Goal: Task Accomplishment & Management: Manage account settings

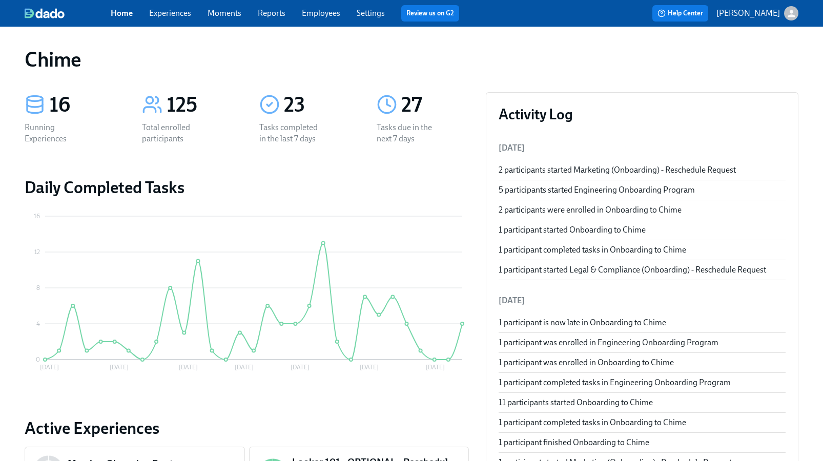
click at [176, 17] on link "Experiences" at bounding box center [170, 13] width 42 height 10
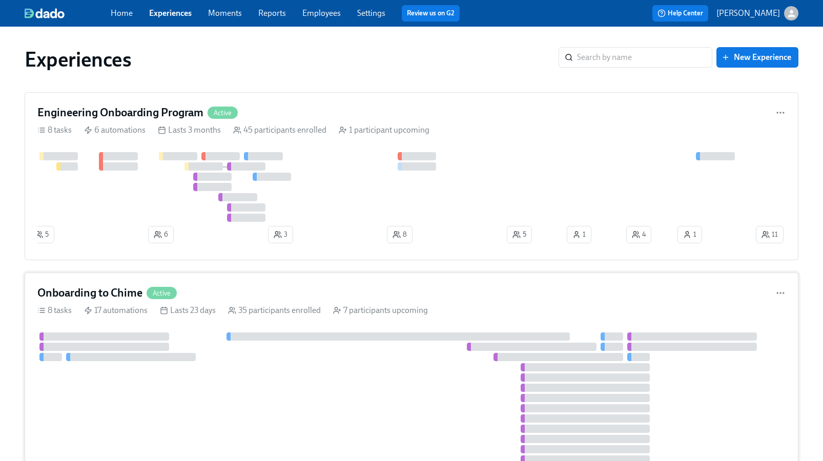
click at [202, 334] on div at bounding box center [411, 413] width 748 height 162
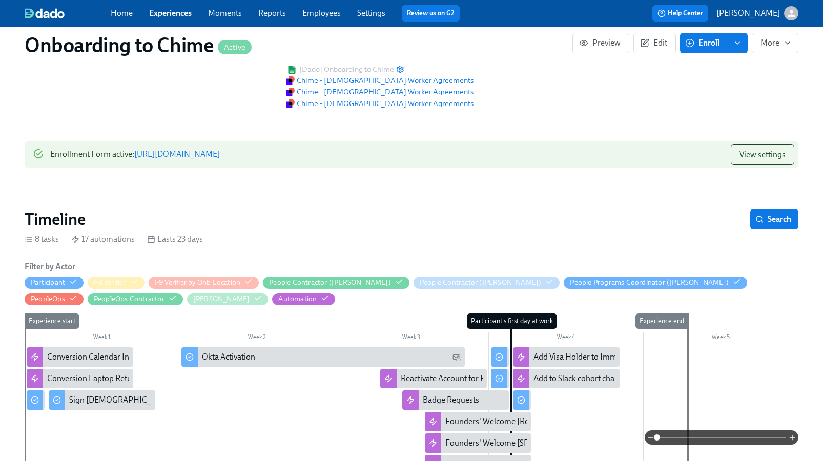
scroll to position [89, 0]
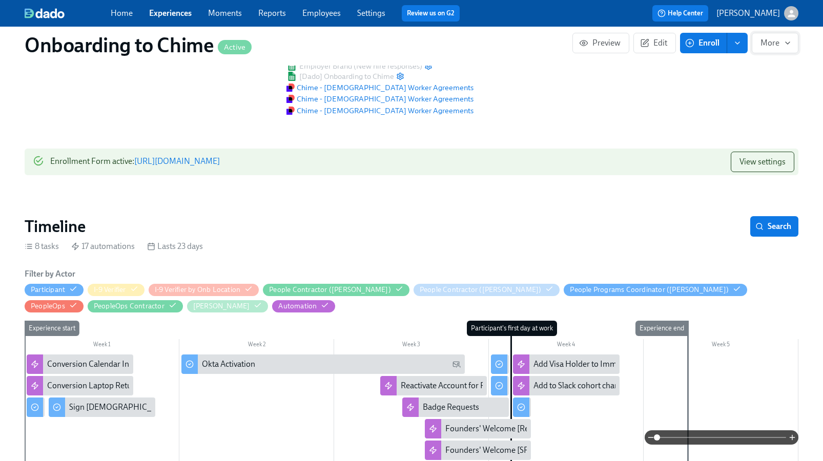
click at [795, 46] on button "More" at bounding box center [774, 43] width 47 height 20
click at [537, 49] on div at bounding box center [411, 230] width 823 height 461
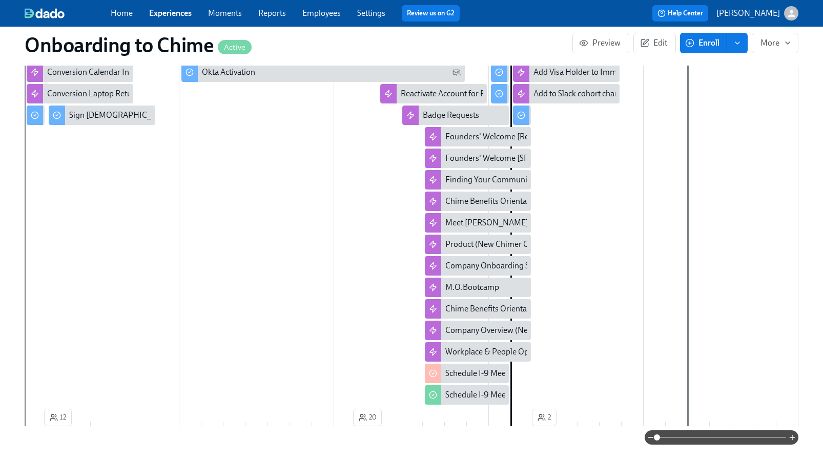
scroll to position [420, 0]
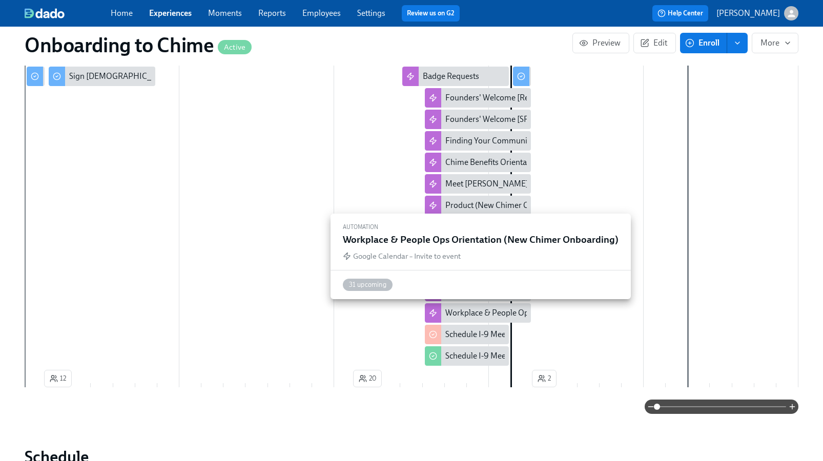
click at [504, 310] on div "Workplace & People Ops Orientation (New Chimer Onboarding)" at bounding box center [557, 312] width 224 height 11
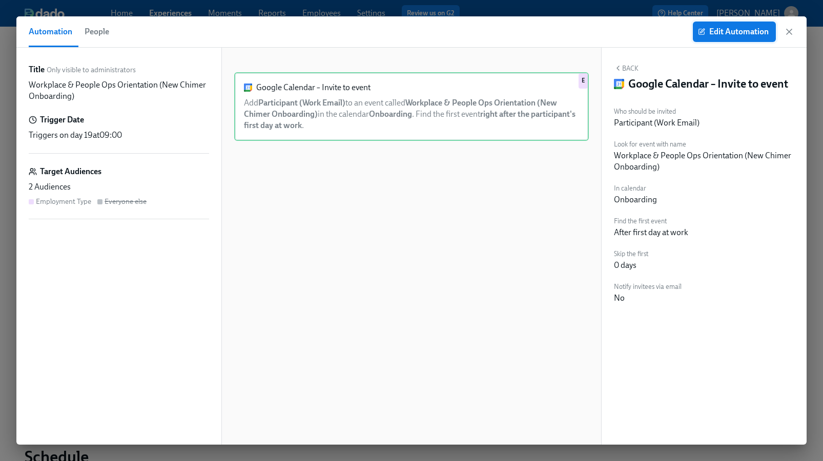
click at [746, 31] on span "Edit Automation" at bounding box center [734, 32] width 69 height 10
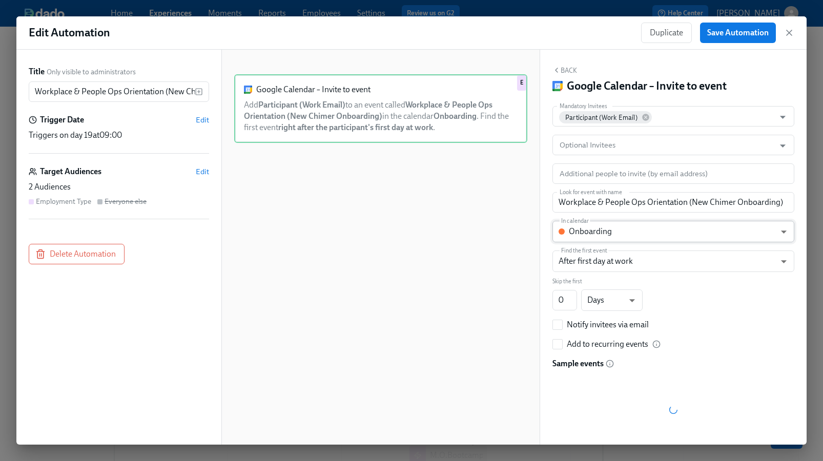
click at [604, 231] on body "Home Experiences Moments Reports Employees Settings Review us on G2 Help Center…" at bounding box center [411, 335] width 823 height 671
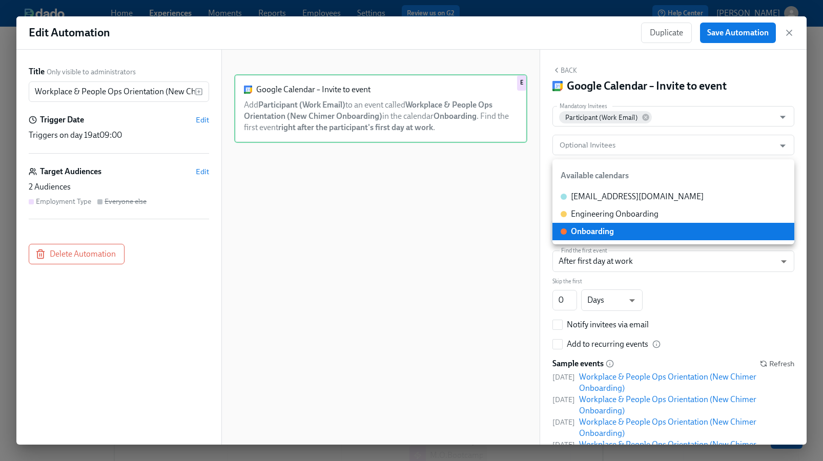
click at [503, 232] on div at bounding box center [411, 230] width 823 height 461
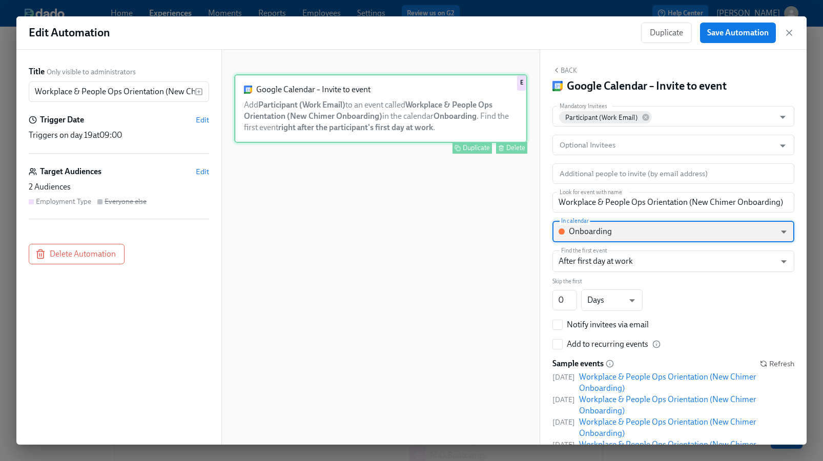
click at [327, 112] on div "Google Calendar – Invite to event Add Participant (Work Email) to an event call…" at bounding box center [380, 108] width 293 height 69
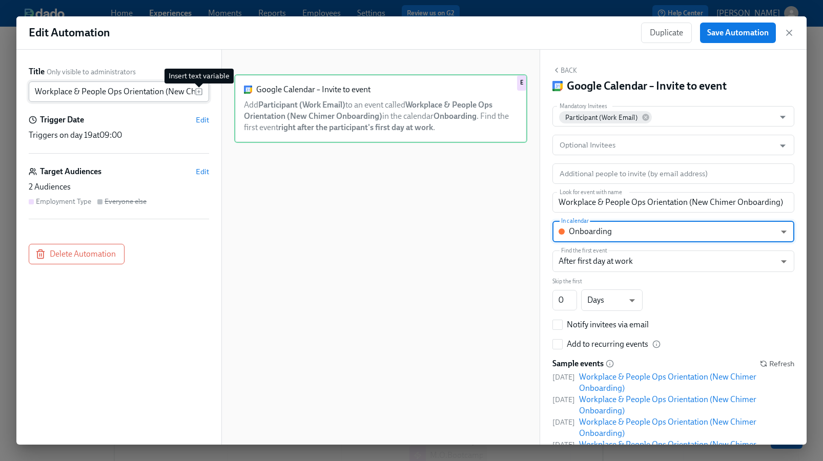
click at [199, 92] on icon "button" at bounding box center [199, 91] width 0 height 3
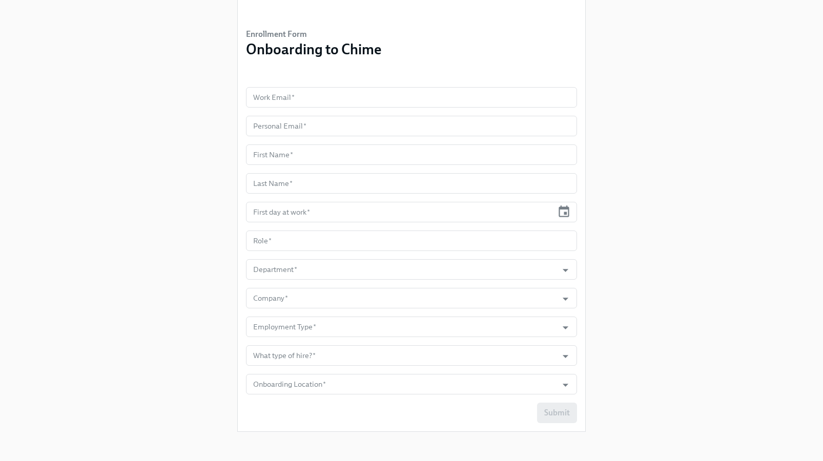
scroll to position [59, 0]
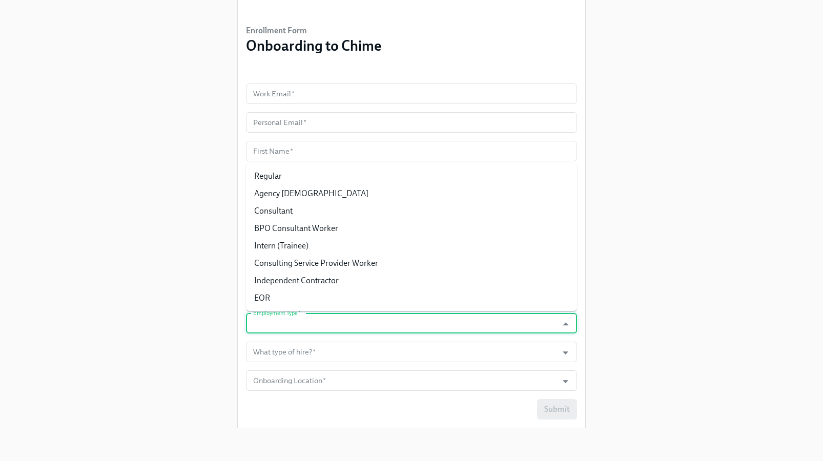
click at [386, 326] on input "Employment Type   *" at bounding box center [401, 323] width 301 height 20
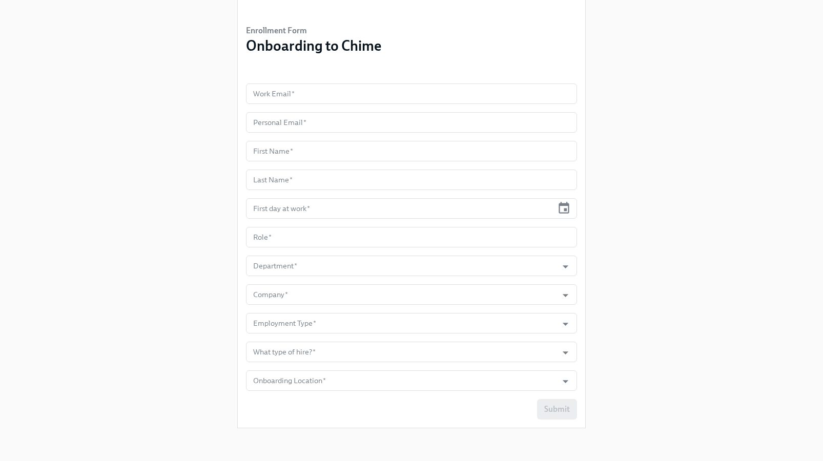
click at [133, 193] on div "Enrollment Form Onboarding to Chime Work Email   * Work Email * Personal Email …" at bounding box center [411, 189] width 773 height 496
